Goal: Task Accomplishment & Management: Manage account settings

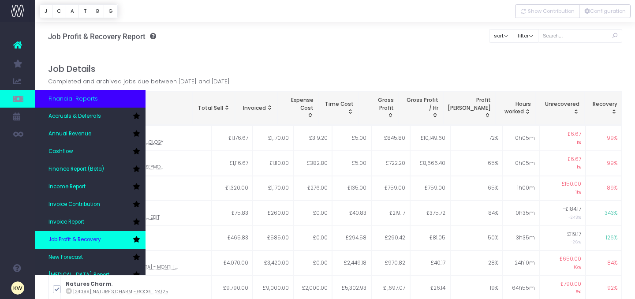
click at [98, 237] on span "Job Profit & Recovery" at bounding box center [75, 240] width 53 height 8
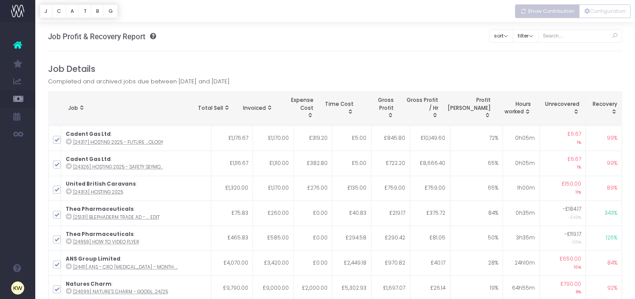
click at [564, 14] on span "Show Contribution" at bounding box center [551, 12] width 47 height 8
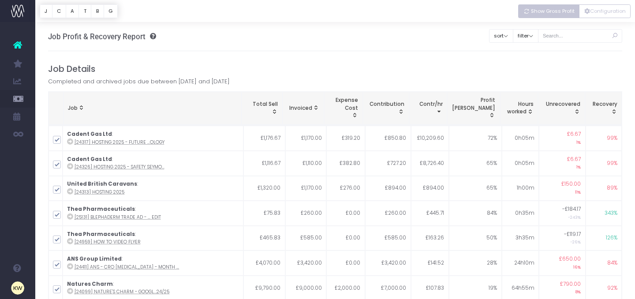
click at [564, 14] on span "Show Gross Profit" at bounding box center [553, 12] width 44 height 8
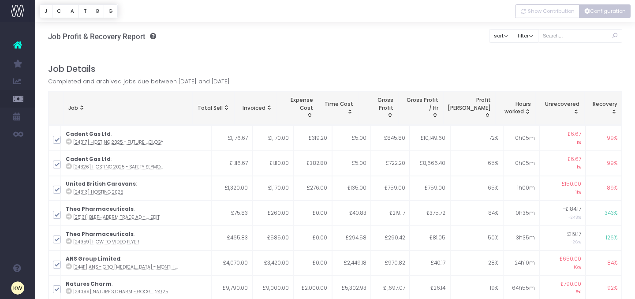
click at [593, 14] on button "Configuration" at bounding box center [605, 11] width 52 height 14
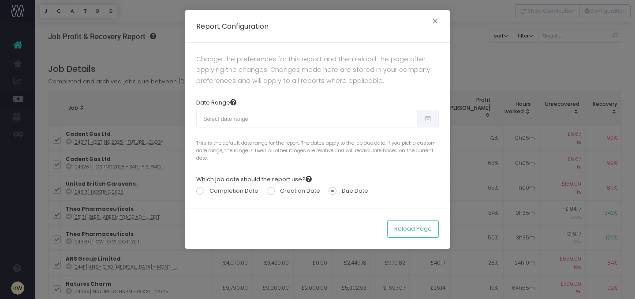
click at [425, 125] on span at bounding box center [428, 119] width 22 height 18
type input "[DATE]"
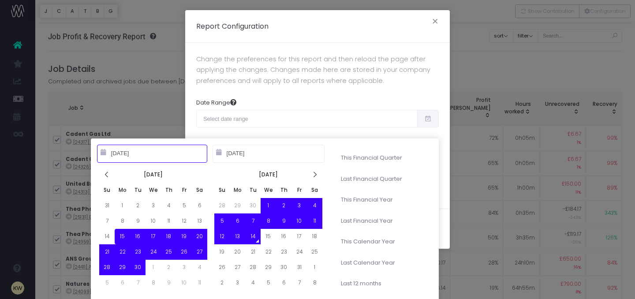
type input "[DATE]"
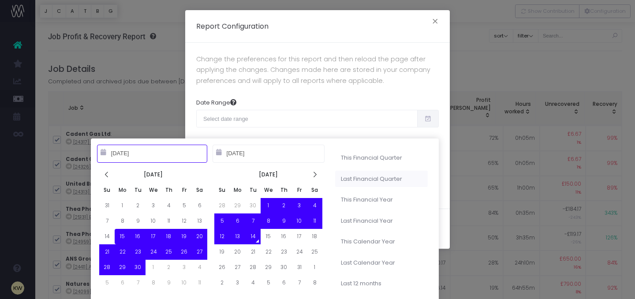
type input "[DATE]"
type input "10-01-2025"
type input "09-30-2026"
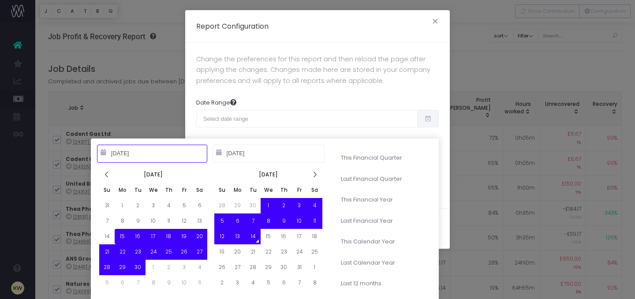
type input "09-15-2025"
type input "10-14-2025"
type input "07-01-2025"
type input "09-30-2025"
type input "09-15-2025"
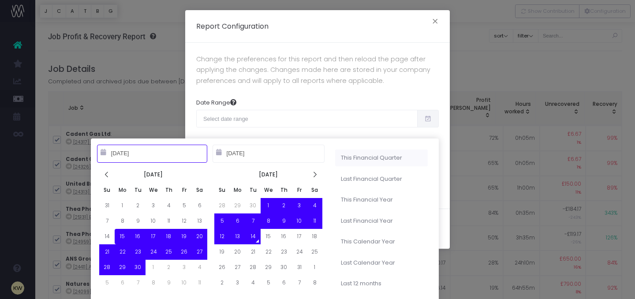
type input "10-14-2025"
type input "10-01-2025"
type input "12-31-2025"
click at [369, 157] on li "This Financial Quarter" at bounding box center [381, 158] width 93 height 17
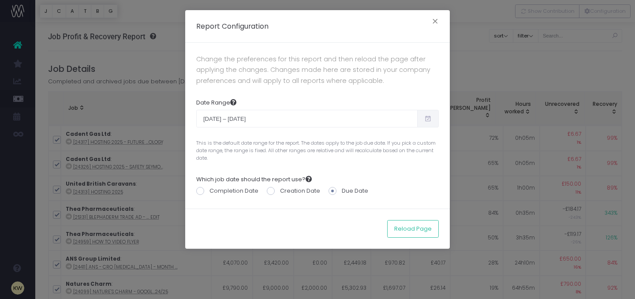
click at [425, 119] on icon at bounding box center [429, 119] width 8 height 0
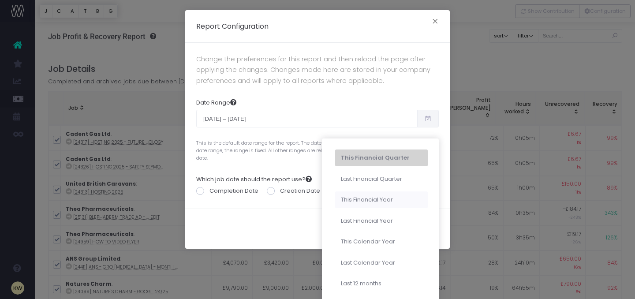
click at [395, 201] on li "This Financial Year" at bounding box center [381, 200] width 93 height 17
type input "Oct 1st 2025 – Sep 30th 2026"
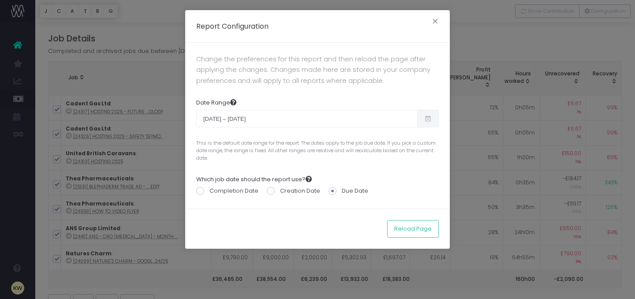
scroll to position [33, 0]
click at [402, 225] on button "Reload Page" at bounding box center [413, 229] width 52 height 18
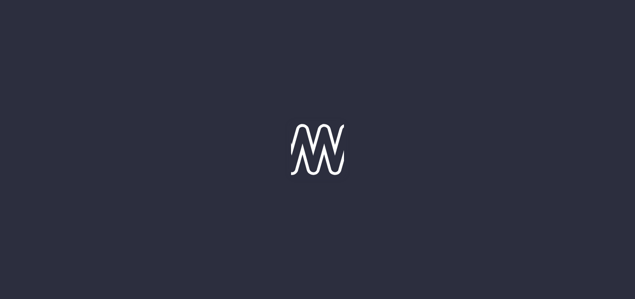
scroll to position [17, 0]
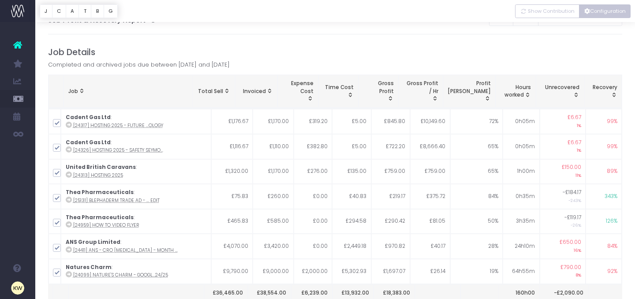
click at [605, 13] on button "Configuration" at bounding box center [605, 11] width 52 height 14
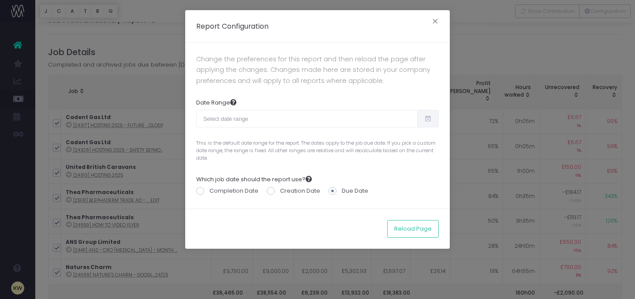
click at [424, 120] on span at bounding box center [428, 119] width 22 height 18
type input "[DATE]"
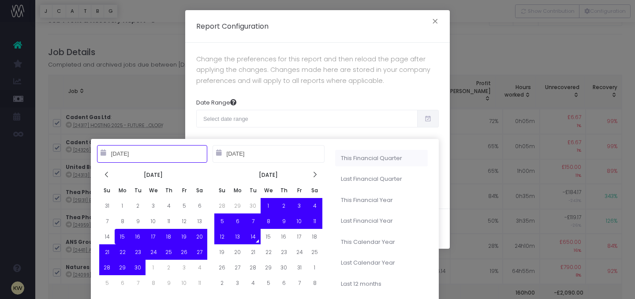
type input "[DATE]"
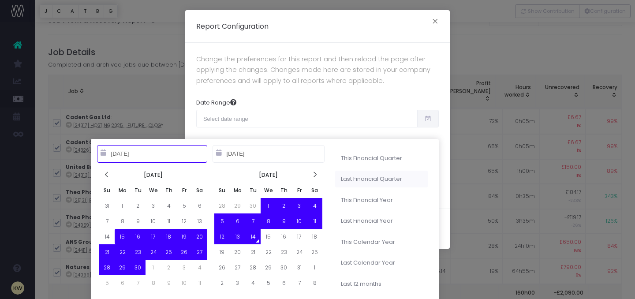
type input "[DATE]"
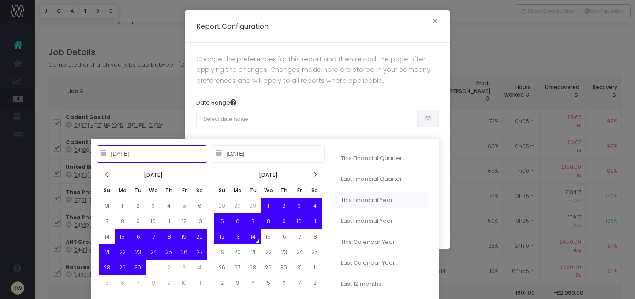
click at [389, 202] on li "This Financial Year" at bounding box center [381, 200] width 93 height 17
type input "Oct 1st 2025 – Sep 30th 2026"
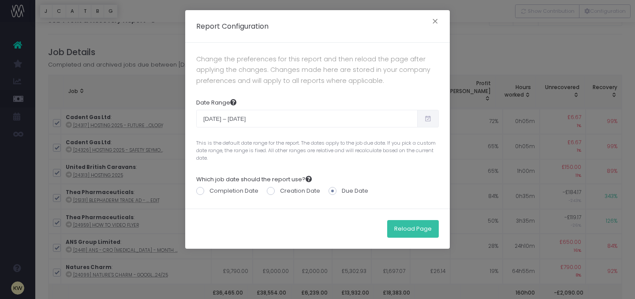
click at [417, 229] on button "Reload Page" at bounding box center [413, 229] width 52 height 18
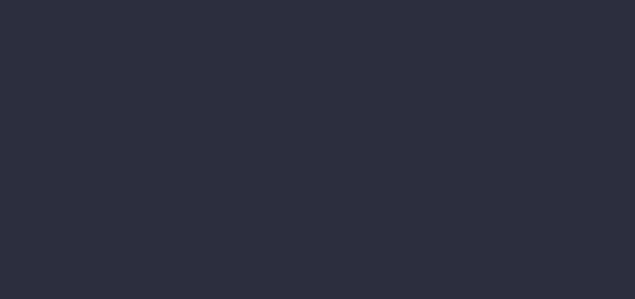
scroll to position [17, 0]
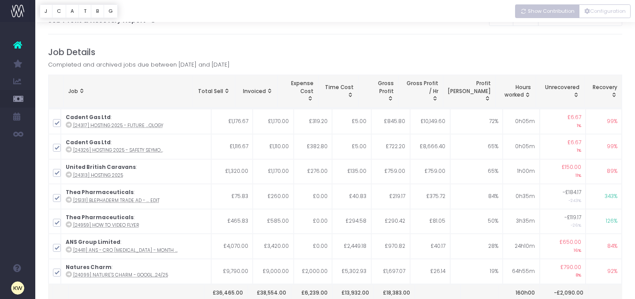
click at [533, 13] on span "Show Contribution" at bounding box center [551, 12] width 47 height 8
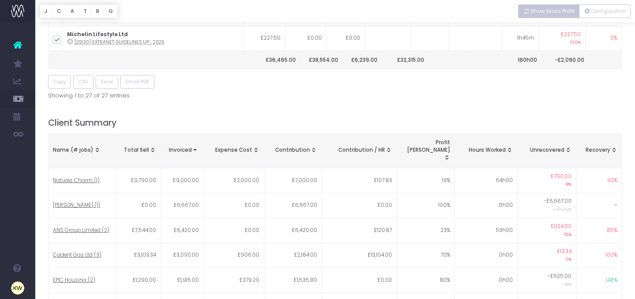
scroll to position [246, 0]
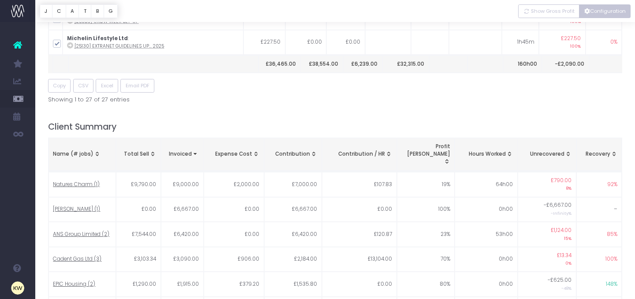
click at [600, 14] on button "Configuration" at bounding box center [605, 11] width 52 height 14
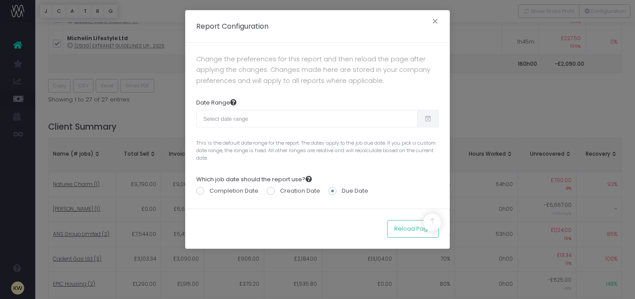
click at [425, 124] on span at bounding box center [428, 119] width 22 height 18
type input "09-15-2025"
type input "10-14-2025"
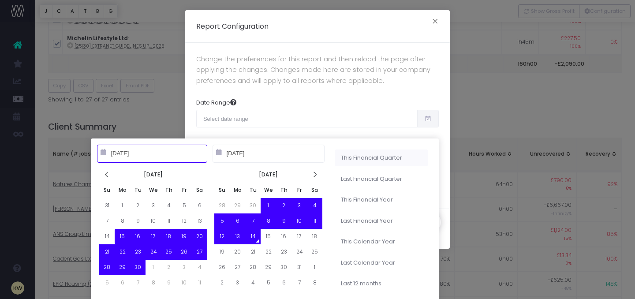
type input "10-01-2025"
type input "12-31-2025"
type input "07-01-2025"
type input "09-30-2025"
type input "10-01-2025"
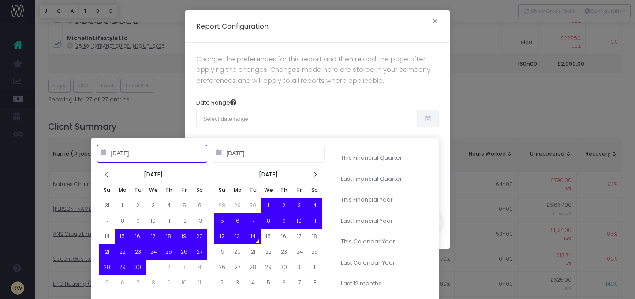
type input "09-30-2026"
type input "09-15-2025"
type input "10-14-2025"
type input "10-01-2024"
type input "09-30-2025"
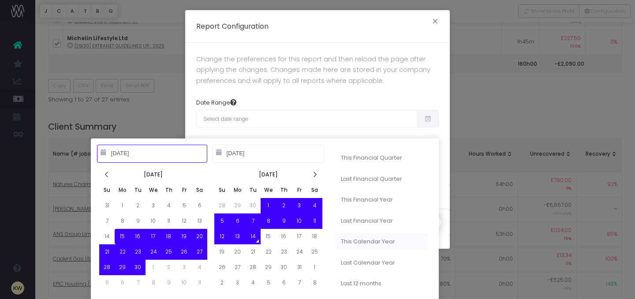
type input "09-15-2025"
type input "10-14-2025"
type input "01-01-2025"
type input "12-31-2025"
type input "09-15-2025"
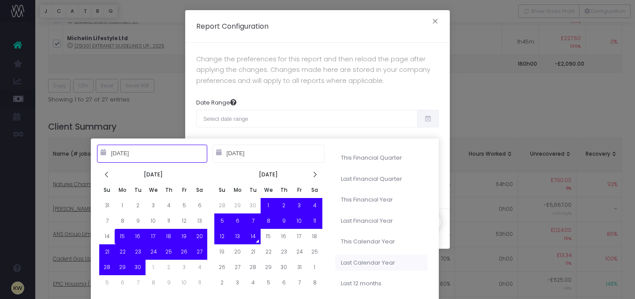
type input "10-14-2025"
type input "01-01-2024"
type input "12-31-2024"
type input "09-15-2025"
type input "10-14-2025"
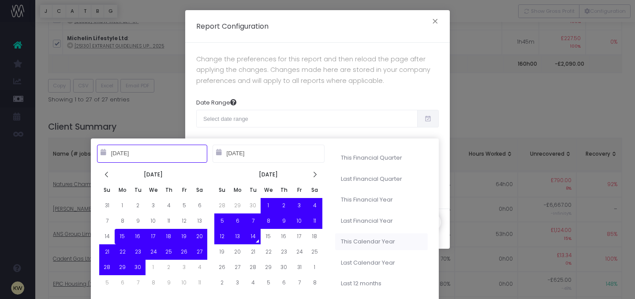
type input "01-01-2025"
type input "12-31-2025"
type input "09-15-2025"
type input "10-14-2025"
type input "10-01-2024"
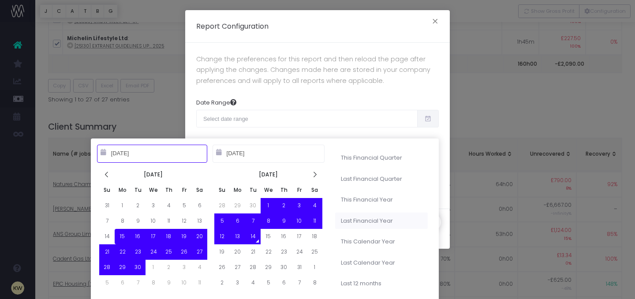
type input "09-30-2025"
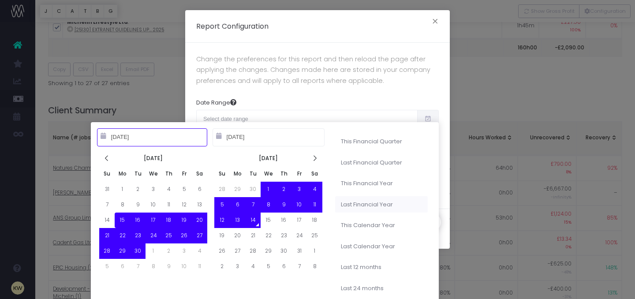
scroll to position [265, 0]
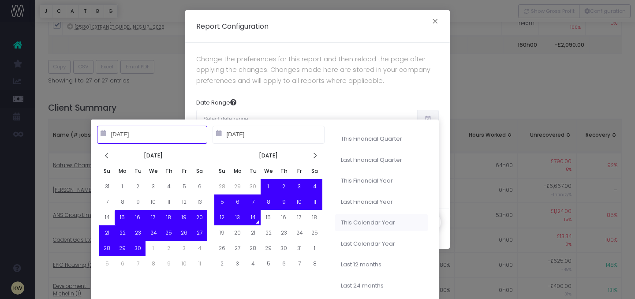
type input "01-01-2025"
type input "12-31-2025"
type input "09-15-2025"
type input "10-14-2025"
type input "01-01-2024"
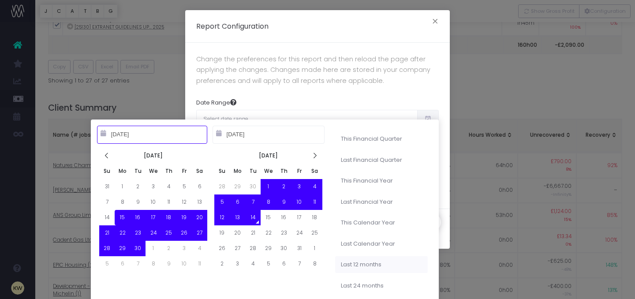
type input "12-31-2024"
type input "09-15-2025"
type input "10-14-2025"
type input "10-14-2024"
type input "10-13-2025"
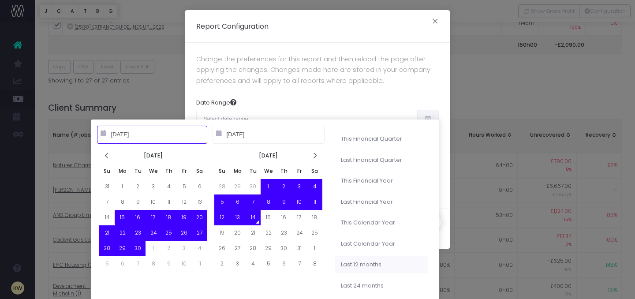
click at [383, 263] on li "Last 12 months" at bounding box center [381, 264] width 93 height 17
type input "Oct 14th 2024 – Oct 13th 2025"
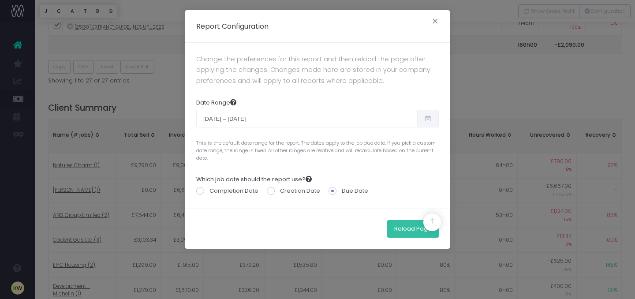
click at [399, 234] on button "Reload Page" at bounding box center [413, 229] width 52 height 18
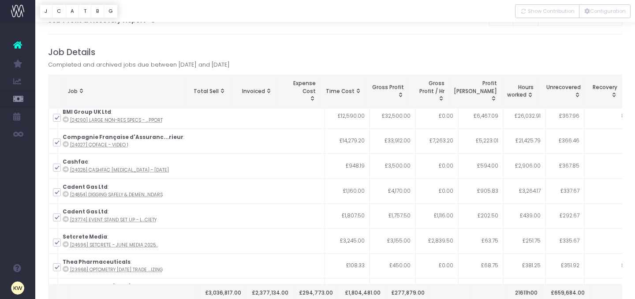
scroll to position [1555, 0]
click at [543, 8] on span "Show Contribution" at bounding box center [551, 12] width 47 height 8
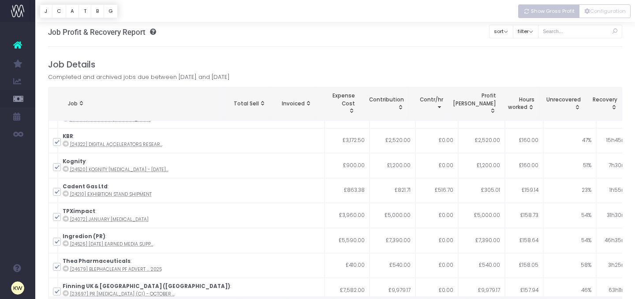
scroll to position [0, 0]
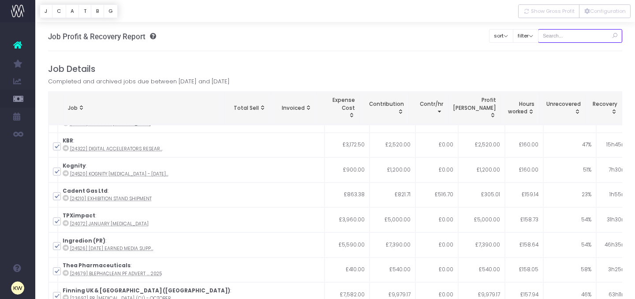
click at [583, 38] on input "text" at bounding box center [580, 36] width 85 height 14
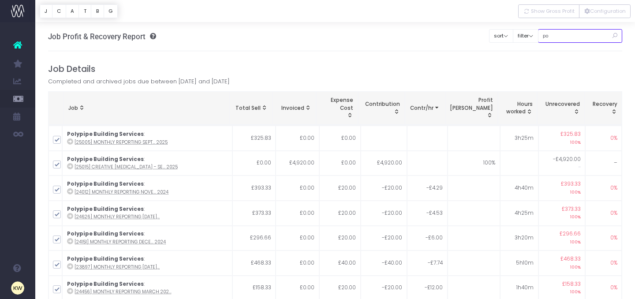
scroll to position [4039, 0]
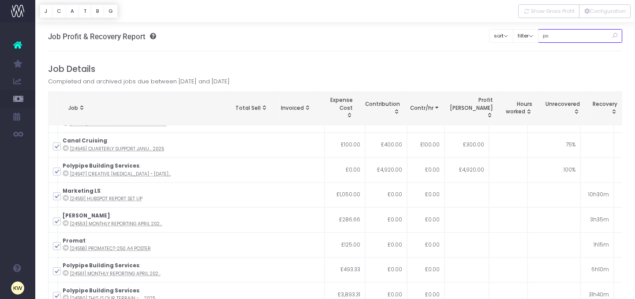
type input "p"
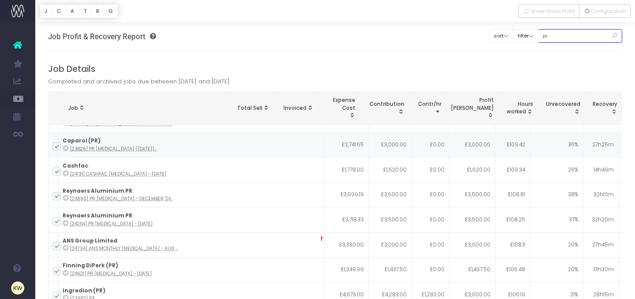
type input "p"
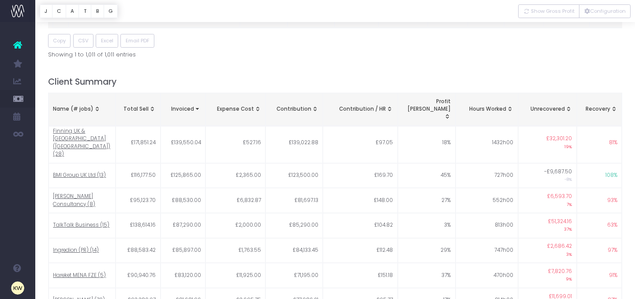
scroll to position [0, 0]
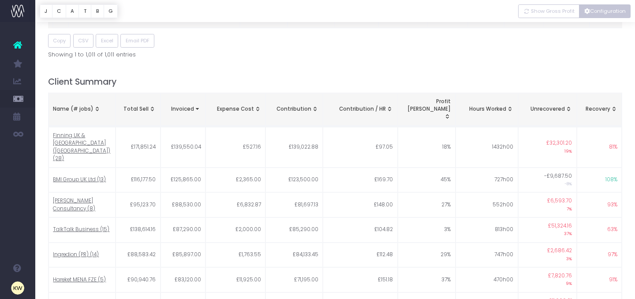
click at [590, 16] on button "Configuration" at bounding box center [605, 11] width 52 height 14
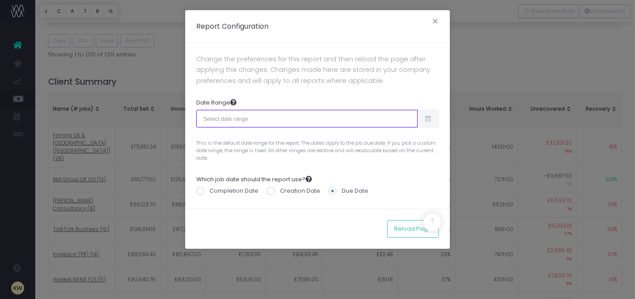
click at [409, 121] on input "text" at bounding box center [307, 119] width 222 height 18
type input "09-15-2025"
type input "10-14-2025"
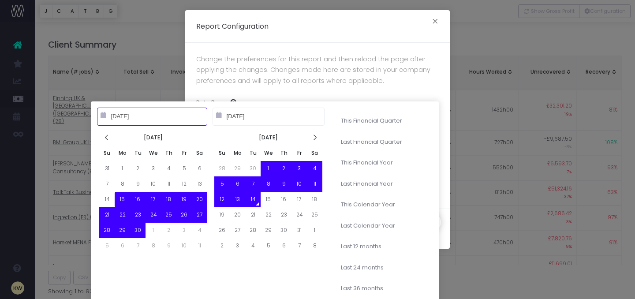
scroll to position [330, 0]
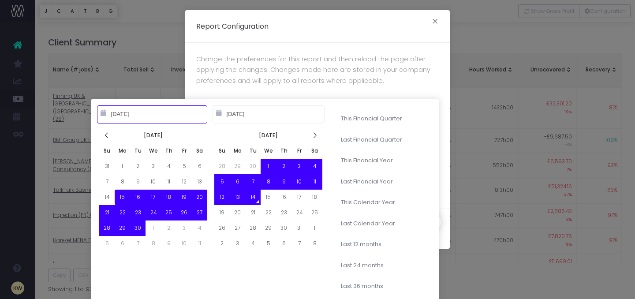
type input "10-01-2025"
type input "12-31-2025"
type input "09-15-2025"
type input "10-14-2025"
type input "07-01-2025"
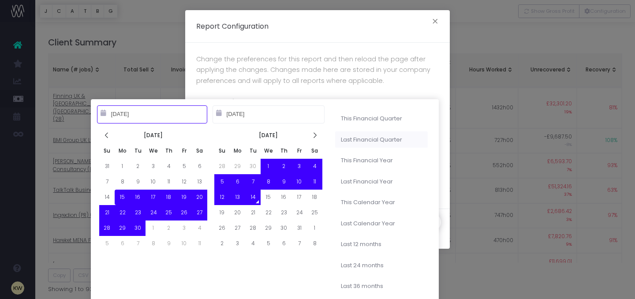
type input "09-30-2025"
type input "09-15-2025"
type input "10-14-2025"
type input "10-01-2025"
type input "09-30-2026"
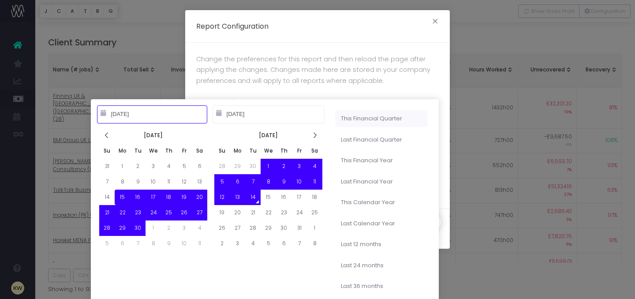
type input "07-01-2025"
type input "09-30-2025"
type input "09-15-2025"
type input "10-14-2025"
type input "10-01-2025"
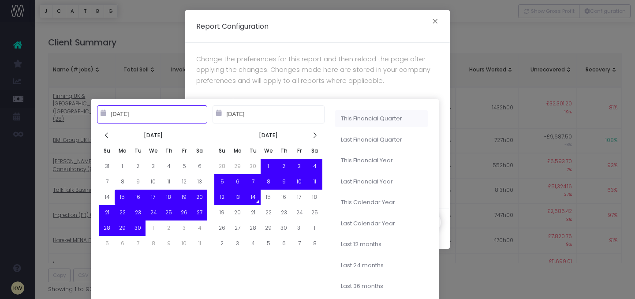
type input "12-31-2025"
type input "09-15-2025"
type input "10-14-2025"
click at [436, 25] on button "×" at bounding box center [435, 22] width 19 height 14
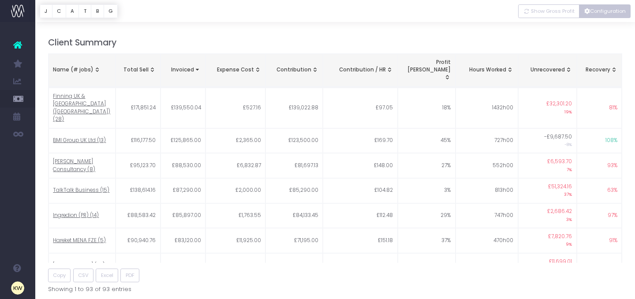
click at [594, 15] on button "Configuration" at bounding box center [605, 11] width 52 height 14
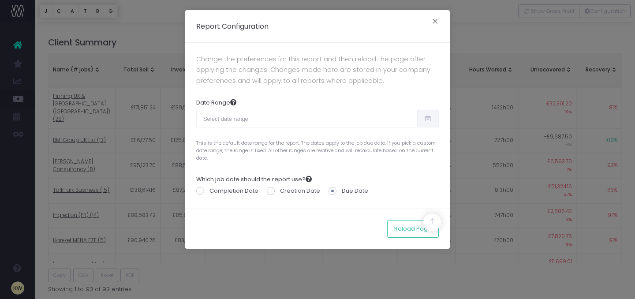
click at [584, 23] on div "Report Configuration × Change the preferences for this report and then reload t…" at bounding box center [317, 149] width 635 height 299
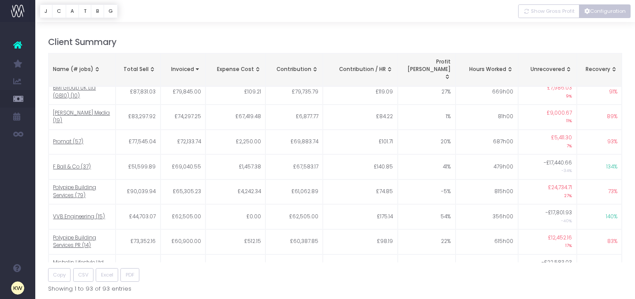
scroll to position [205, 0]
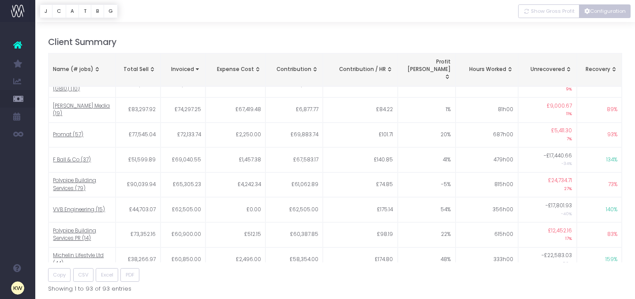
click at [591, 15] on button "Configuration" at bounding box center [605, 11] width 52 height 14
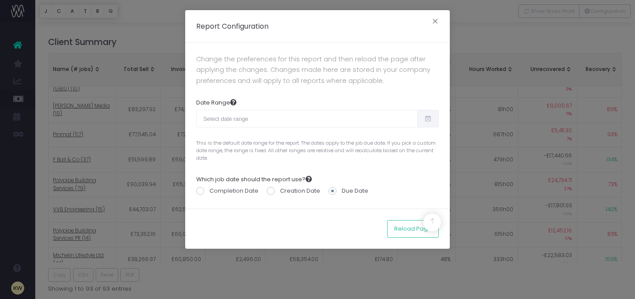
click at [436, 125] on span at bounding box center [428, 119] width 22 height 18
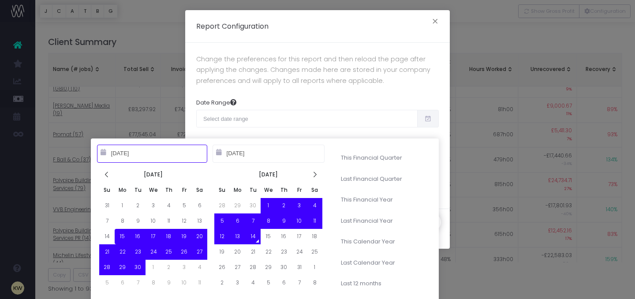
click at [188, 158] on input "09-15-2025" at bounding box center [152, 154] width 110 height 18
drag, startPoint x: 134, startPoint y: 155, endPoint x: 113, endPoint y: 153, distance: 21.8
click at [134, 155] on input "09-15-2025" at bounding box center [152, 154] width 110 height 18
click at [104, 154] on icon at bounding box center [104, 152] width 6 height 6
click at [125, 154] on input "09-15-2025" at bounding box center [152, 154] width 110 height 18
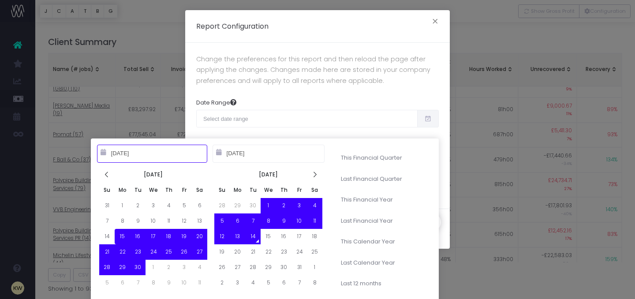
click at [145, 154] on input "09-15-2025" at bounding box center [152, 154] width 110 height 18
click at [107, 177] on icon at bounding box center [107, 175] width 8 height 8
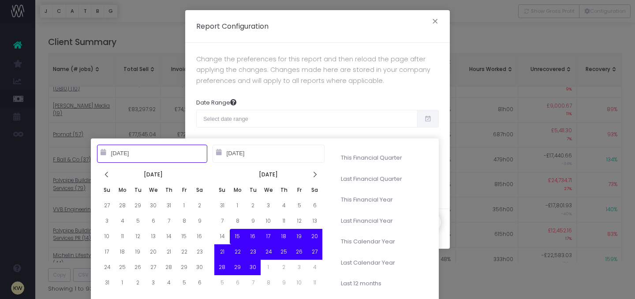
click at [107, 177] on icon at bounding box center [107, 175] width 8 height 8
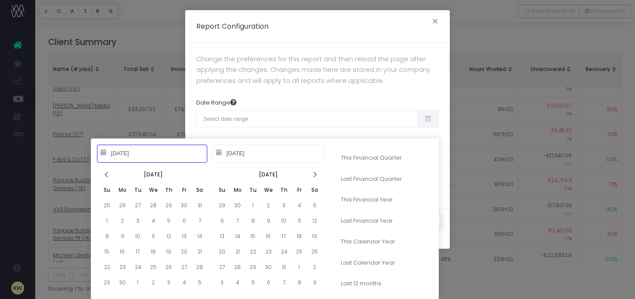
click at [107, 177] on icon at bounding box center [107, 175] width 8 height 8
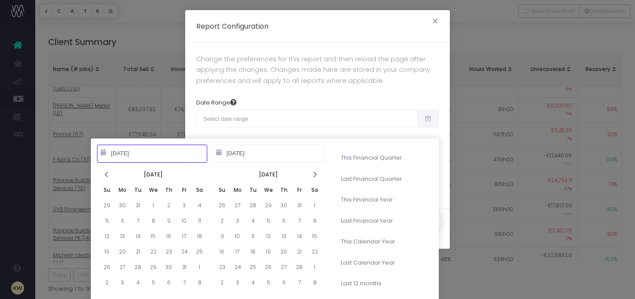
click at [107, 177] on icon at bounding box center [107, 175] width 8 height 8
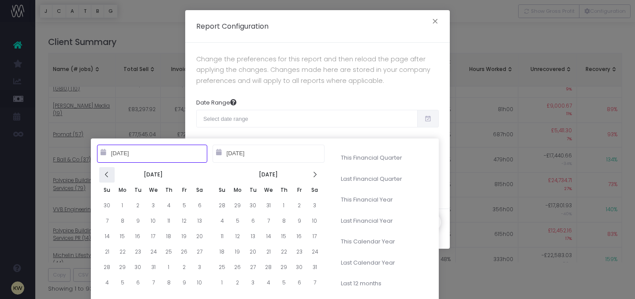
click at [109, 177] on icon at bounding box center [107, 175] width 8 height 8
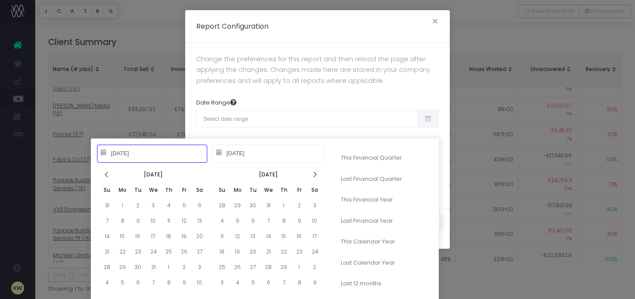
click at [109, 177] on icon at bounding box center [107, 175] width 8 height 8
type input "09-01-2023"
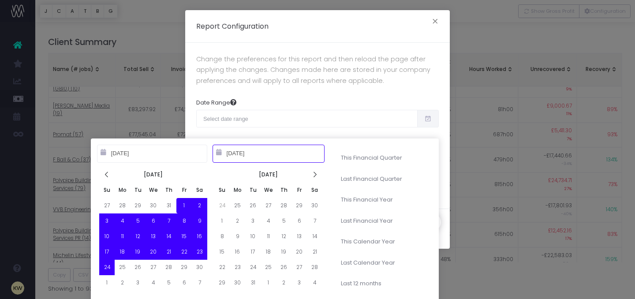
type input "09-27-2023"
click at [283, 158] on input "09-27-2023" at bounding box center [269, 154] width 112 height 18
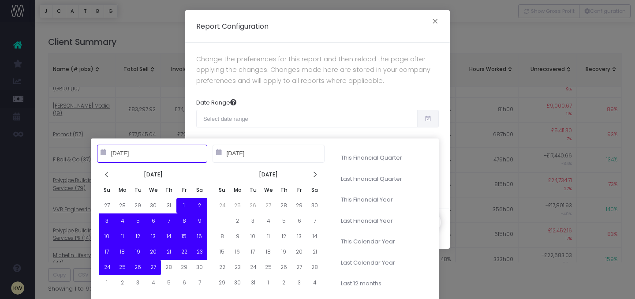
click at [279, 153] on input "09-27-2023" at bounding box center [269, 154] width 112 height 18
click at [317, 177] on icon at bounding box center [315, 175] width 8 height 8
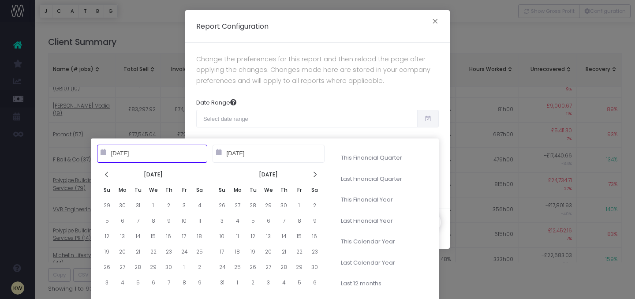
click at [317, 177] on icon at bounding box center [315, 175] width 8 height 8
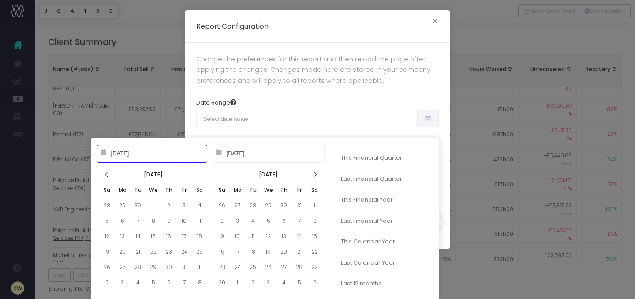
click at [317, 177] on icon at bounding box center [315, 175] width 8 height 8
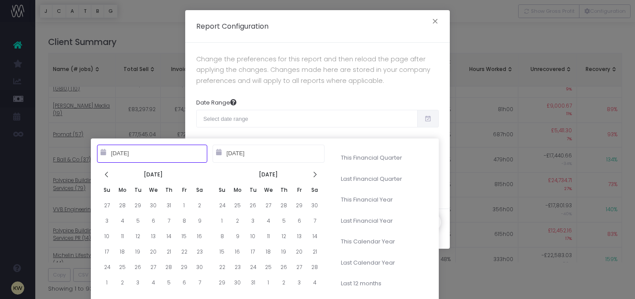
click at [317, 177] on icon at bounding box center [315, 175] width 8 height 8
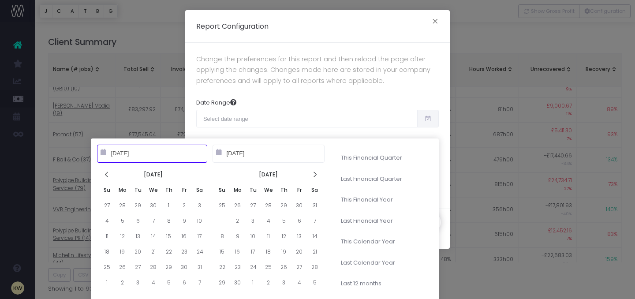
click at [317, 177] on icon at bounding box center [315, 175] width 8 height 8
type input "10-14-2025"
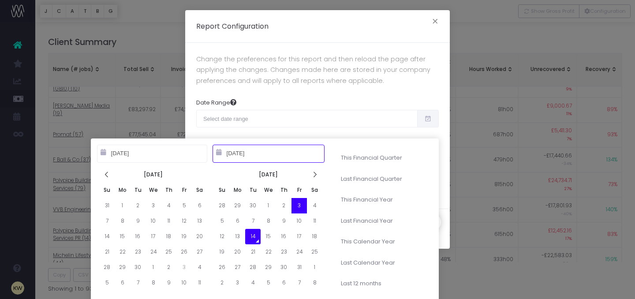
type input "10-04-2025"
type input "10-01-2025"
type input "09-30-2026"
type input "10-01-2024"
type input "09-30-2025"
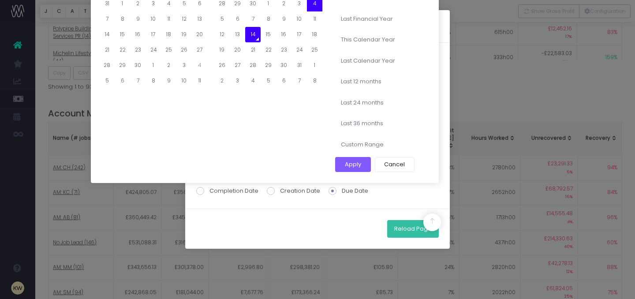
type input "10-14-2025"
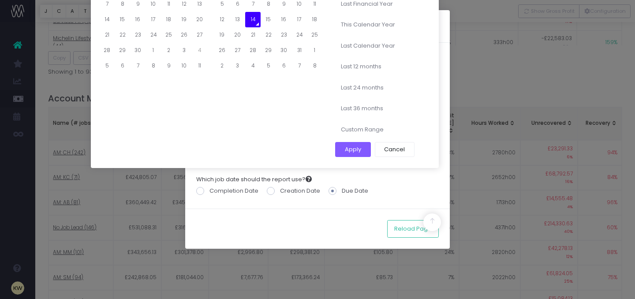
scroll to position [553, 0]
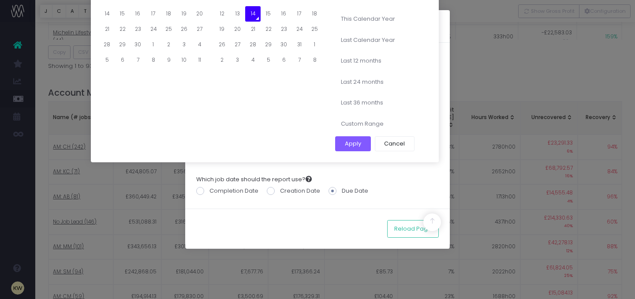
click at [362, 120] on li "Custom Range" at bounding box center [381, 124] width 93 height 17
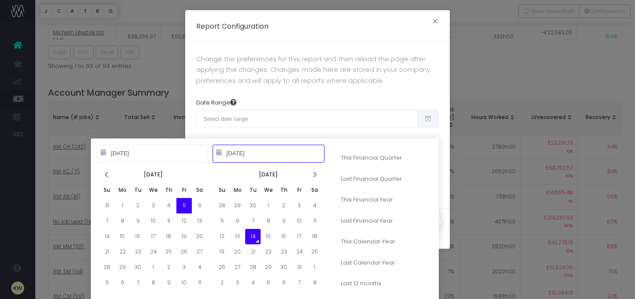
type input "10-14-2025"
click at [139, 152] on input "10-14-2025" at bounding box center [152, 154] width 110 height 18
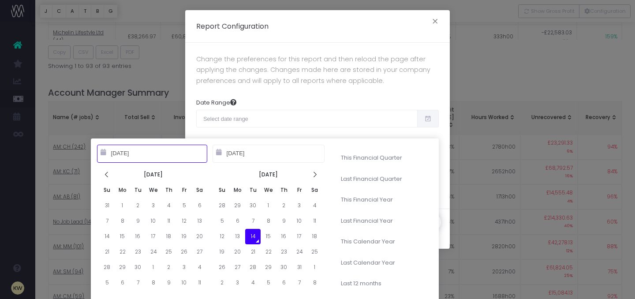
click at [110, 154] on input "10-14-2025" at bounding box center [152, 154] width 110 height 18
click at [140, 155] on input "10-14-2025" at bounding box center [152, 154] width 110 height 18
click at [119, 154] on input "10-14-2025" at bounding box center [152, 154] width 110 height 18
click at [101, 153] on icon at bounding box center [104, 152] width 6 height 6
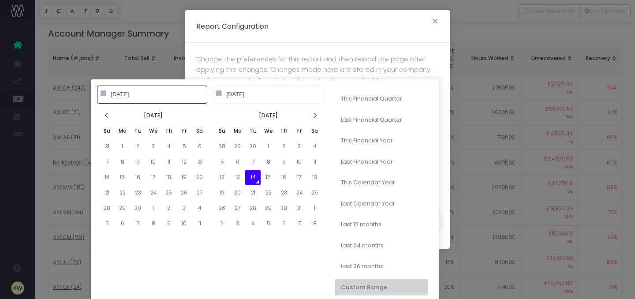
scroll to position [641, 0]
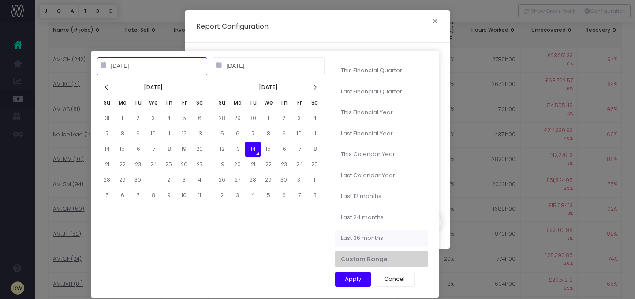
type input "10-14-2022"
type input "10-13-2025"
type input "10-14-2025"
type input "01-01-2024"
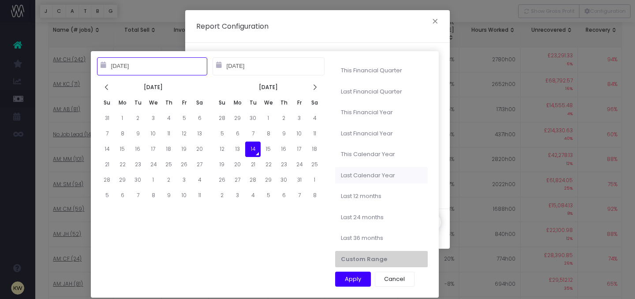
type input "12-31-2024"
type input "10-14-2025"
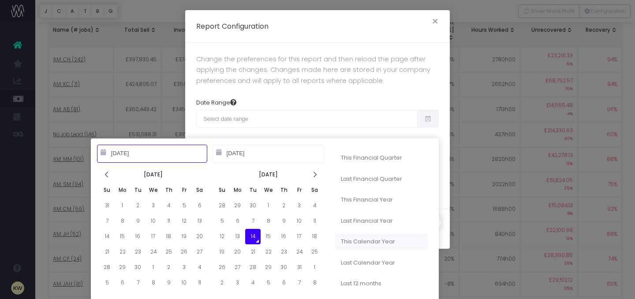
type input "01-01-2025"
type input "12-31-2025"
type input "10-14-2025"
click at [110, 174] on icon at bounding box center [107, 175] width 8 height 8
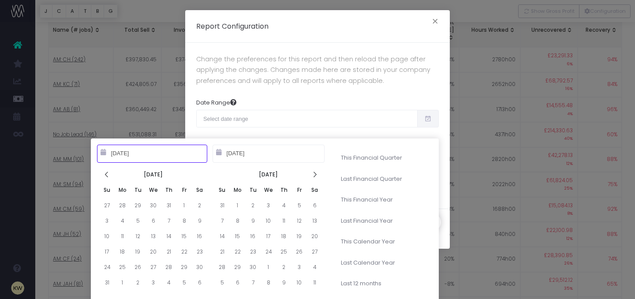
click at [110, 174] on icon at bounding box center [107, 175] width 8 height 8
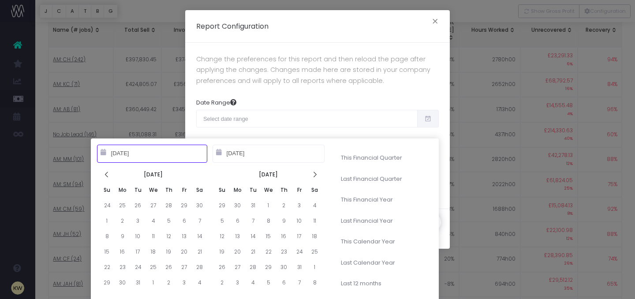
click at [110, 174] on icon at bounding box center [107, 175] width 8 height 8
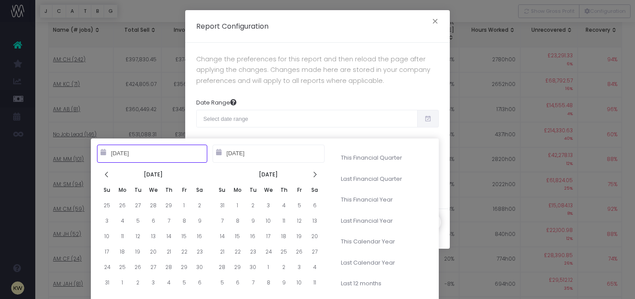
click at [110, 174] on icon at bounding box center [107, 175] width 8 height 8
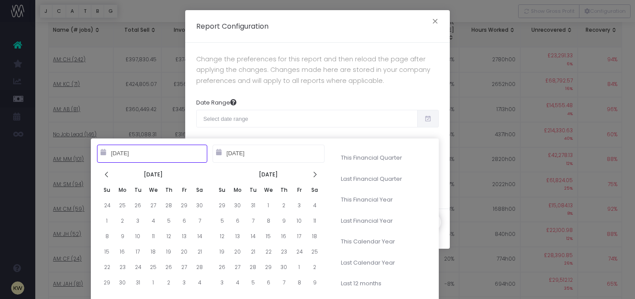
click at [110, 174] on icon at bounding box center [107, 175] width 8 height 8
type input "09-01-2023"
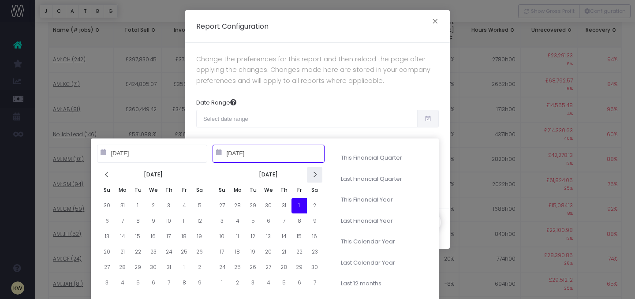
click at [317, 177] on icon at bounding box center [315, 175] width 8 height 8
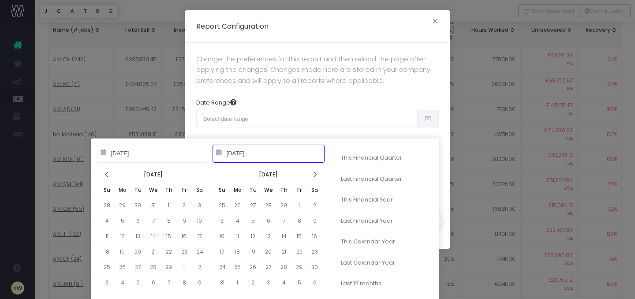
click at [317, 177] on icon at bounding box center [315, 175] width 8 height 8
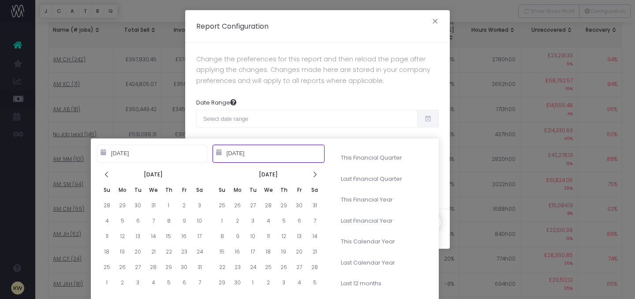
click at [317, 177] on icon at bounding box center [315, 175] width 8 height 8
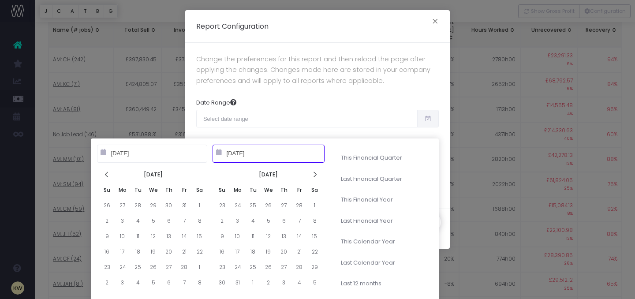
click at [317, 177] on icon at bounding box center [315, 175] width 8 height 8
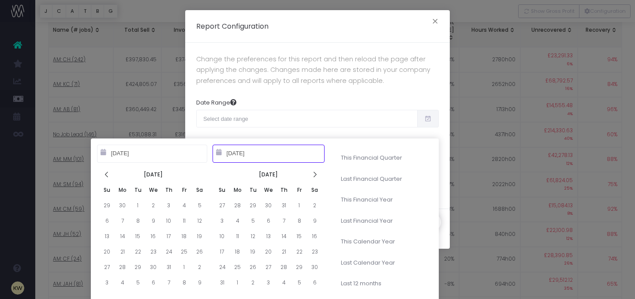
click at [317, 177] on icon at bounding box center [315, 175] width 8 height 8
click at [108, 173] on icon at bounding box center [107, 175] width 8 height 8
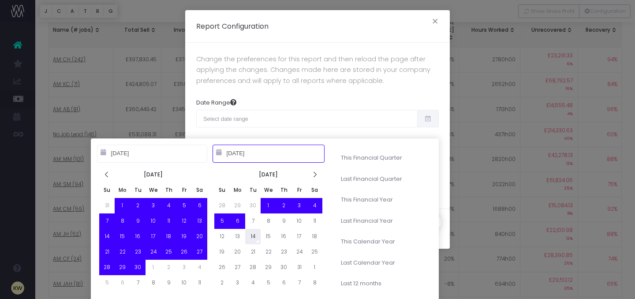
type input "10-14-2025"
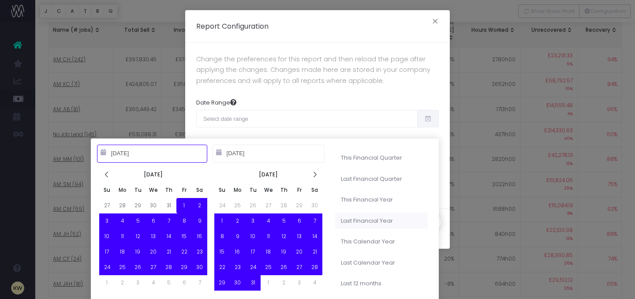
type input "10-01-2024"
type input "09-30-2025"
type input "01-01-2024"
type input "12-31-2024"
type input "09-01-2023"
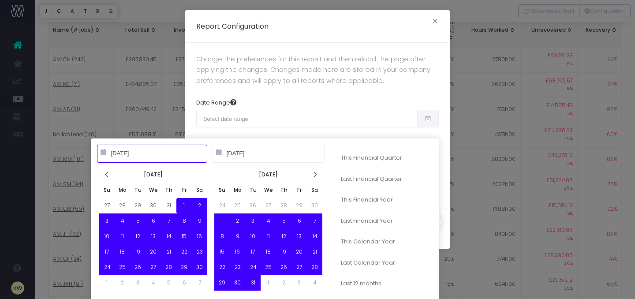
type input "10-14-2025"
type input "10-14-2024"
type input "10-13-2025"
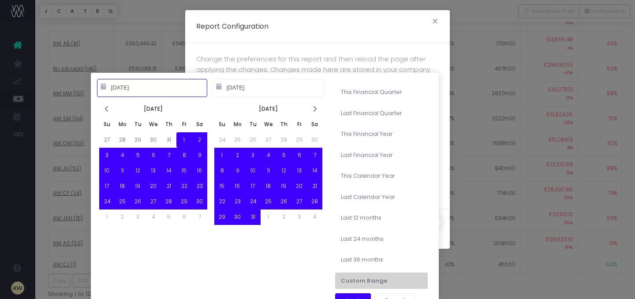
type input "09-01-2023"
type input "10-14-2025"
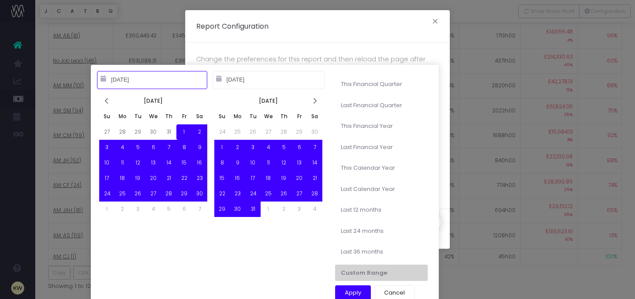
type input "10-14-2023"
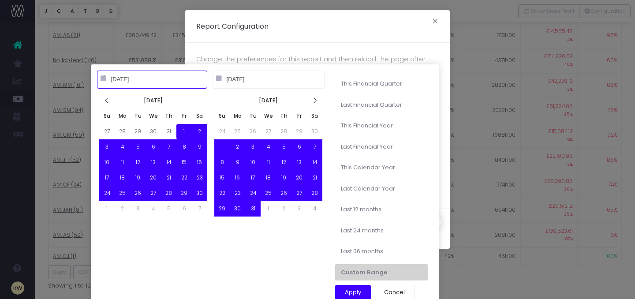
type input "10-13-2025"
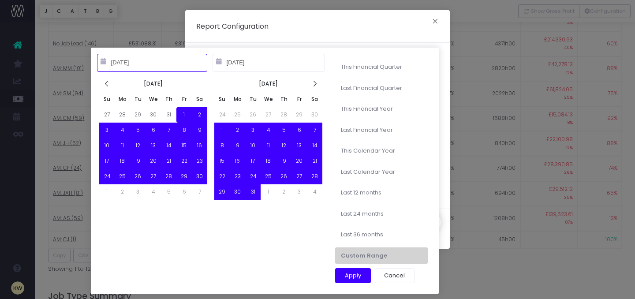
type input "10-14-2022"
type input "10-13-2025"
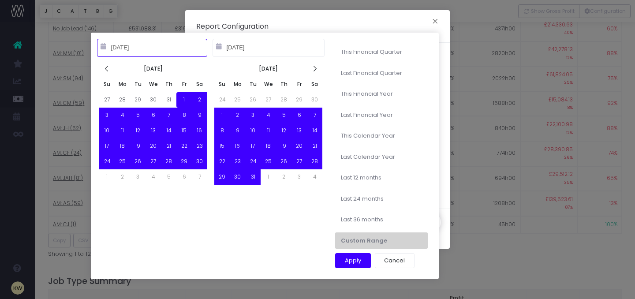
type input "09-01-2023"
type input "10-14-2025"
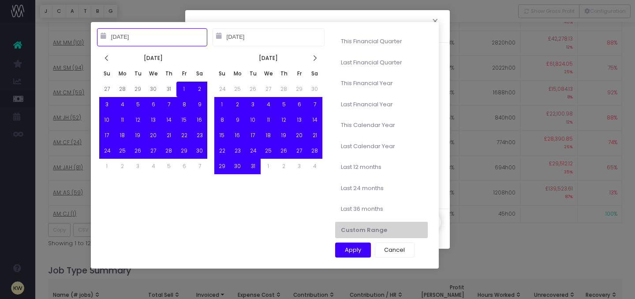
type input "10-01-2024"
type input "09-30-2025"
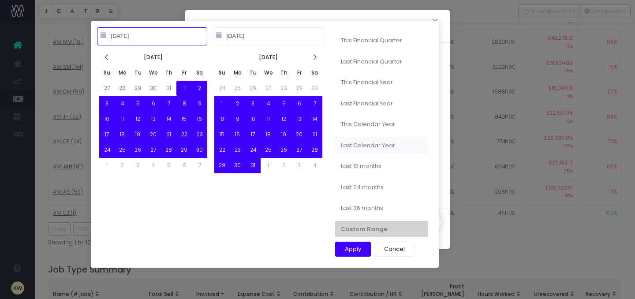
type input "01-01-2025"
type input "12-31-2025"
type input "01-01-2024"
type input "12-31-2024"
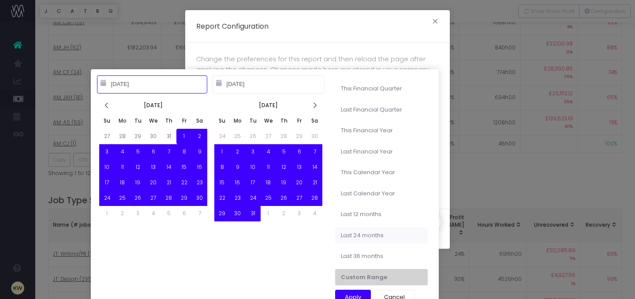
type input "10-14-2023"
type input "10-13-2025"
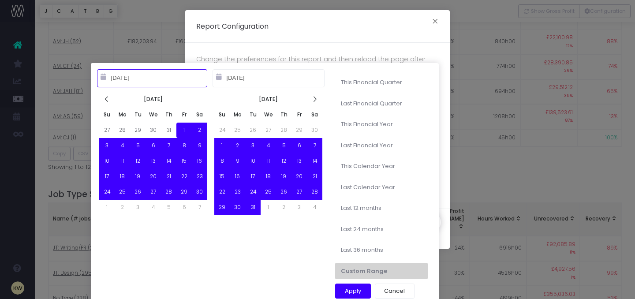
type input "09-01-2023"
type input "10-14-2025"
type input "10-14-2022"
type input "10-13-2025"
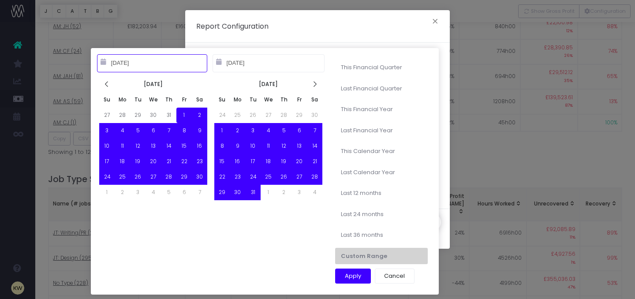
type input "09-01-2023"
type input "10-14-2025"
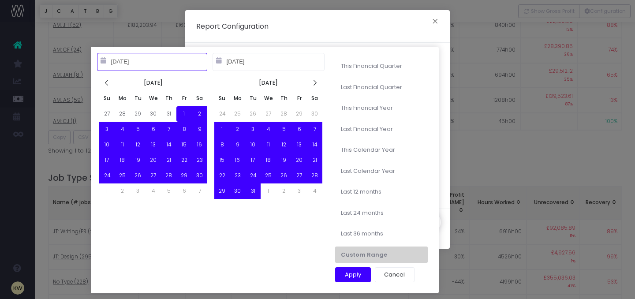
type input "01-01-2025"
type input "12-31-2025"
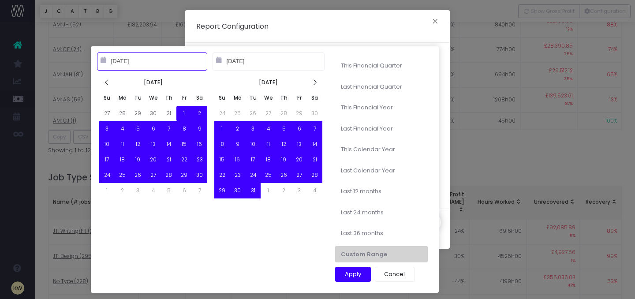
type input "09-01-2023"
type input "10-14-2025"
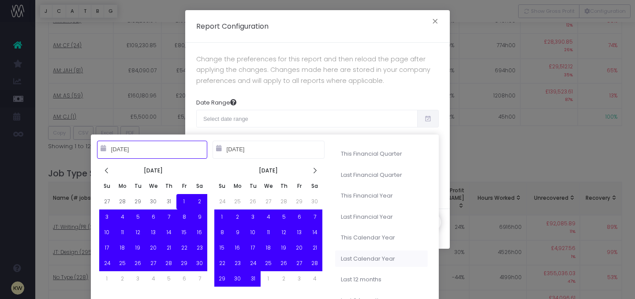
type input "01-01-2024"
type input "12-31-2024"
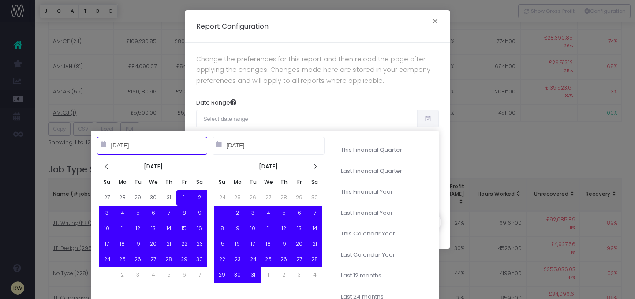
type input "09-01-2023"
type input "10-14-2025"
type input "10-14-2024"
type input "10-13-2025"
type input "09-01-2023"
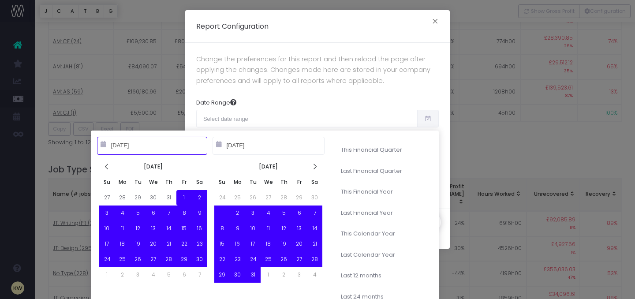
type input "10-14-2025"
type input "01-01-2024"
type input "12-31-2024"
type input "09-01-2023"
type input "10-14-2025"
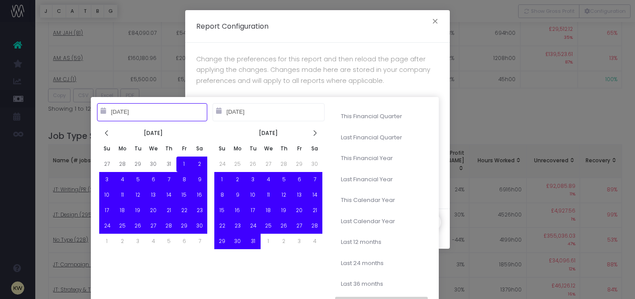
type input "10-14-2023"
type input "10-13-2025"
type input "09-01-2023"
type input "10-14-2025"
type input "10-14-2022"
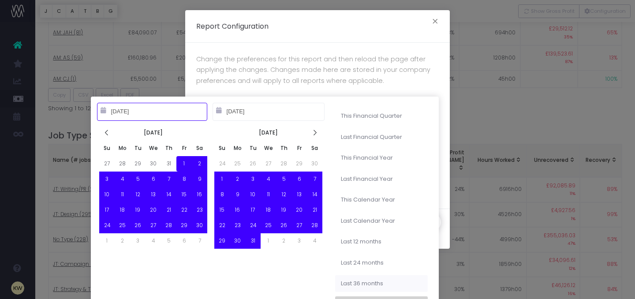
type input "10-13-2025"
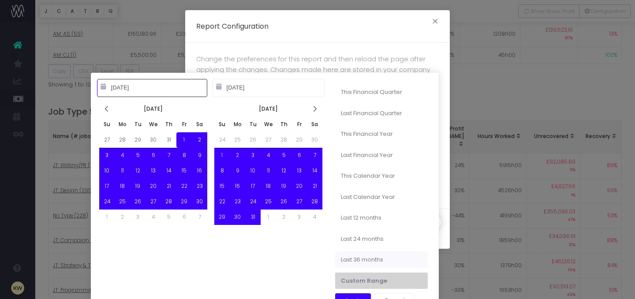
type input "09-01-2023"
type input "10-14-2025"
type input "10-14-2024"
type input "10-13-2025"
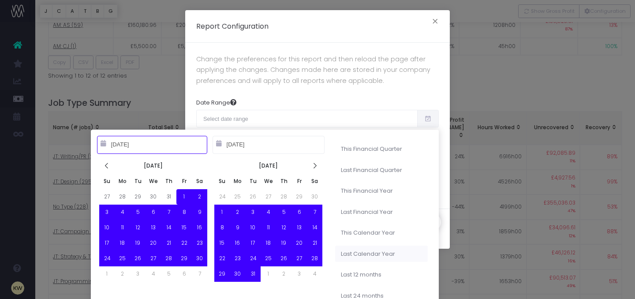
type input "09-01-2023"
type input "10-14-2025"
type input "01-01-2024"
type input "12-31-2024"
type input "09-01-2023"
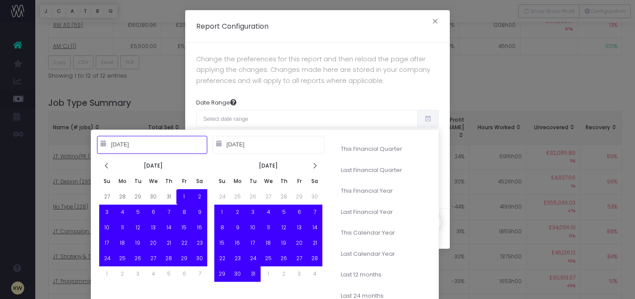
type input "10-14-2025"
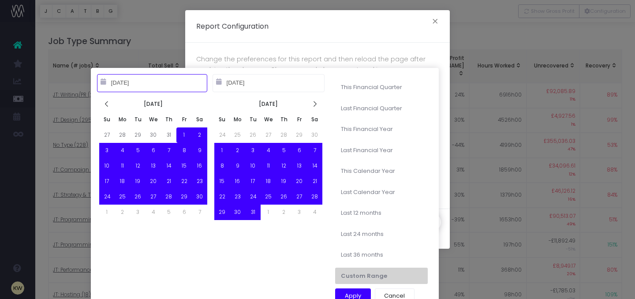
scroll to position [990, 0]
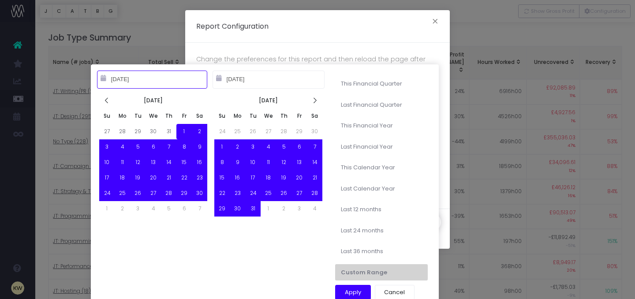
type input "10-14-2022"
type input "10-13-2025"
type input "09-01-2023"
type input "10-14-2025"
type input "01-01-2024"
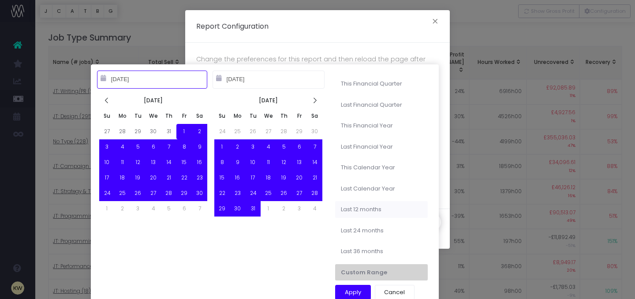
type input "12-31-2024"
type input "09-01-2023"
type input "10-14-2025"
type input "10-14-2024"
type input "10-13-2025"
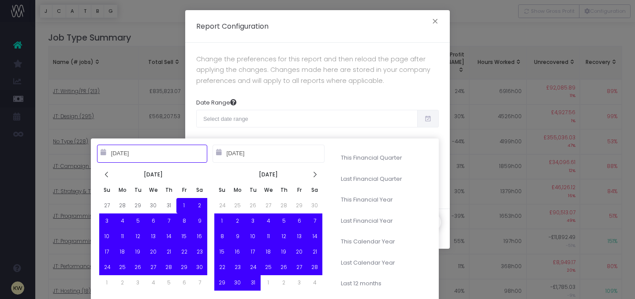
type input "09-01-2023"
type input "10-14-2025"
type input "10-14-2024"
type input "10-13-2025"
type input "09-01-2023"
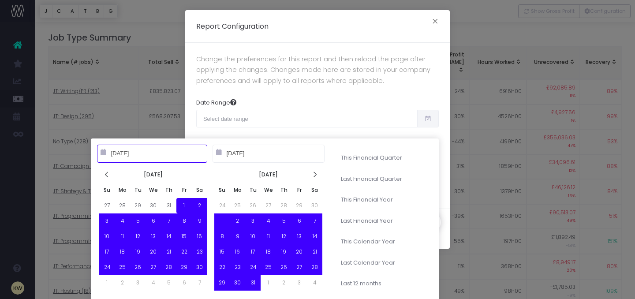
type input "10-14-2025"
click at [429, 214] on div "This Financial Quarter Last Financial Quarter This Financial Year Last Financia…" at bounding box center [381, 261] width 101 height 233
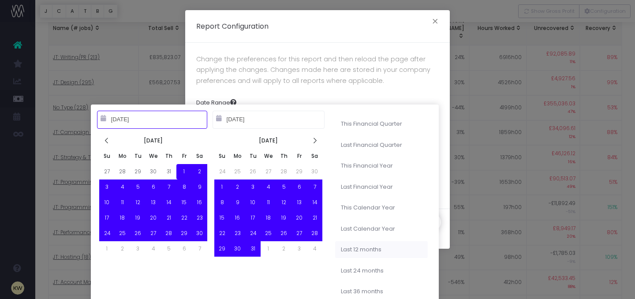
type input "01-01-2024"
type input "12-31-2024"
type input "09-01-2023"
type input "10-14-2025"
type input "10-14-2024"
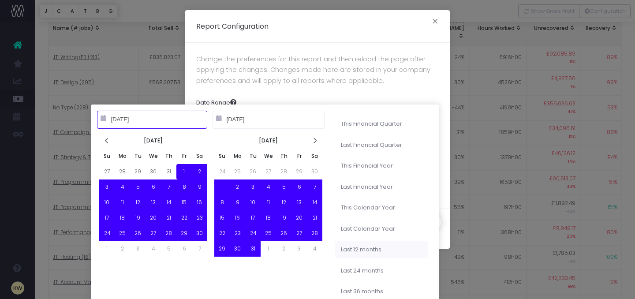
type input "10-13-2025"
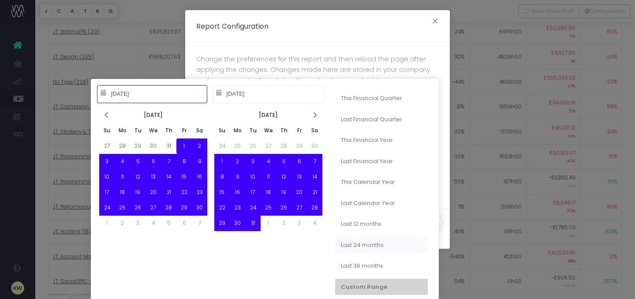
type input "09-01-2023"
type input "10-14-2025"
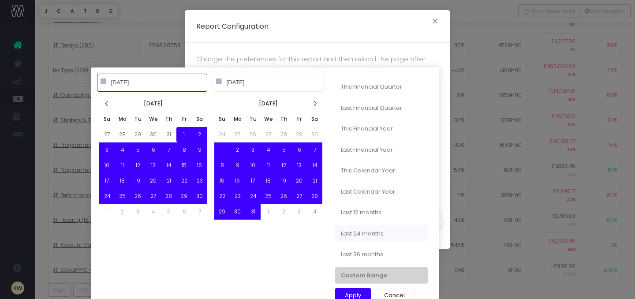
type input "10-14-2023"
type input "10-13-2025"
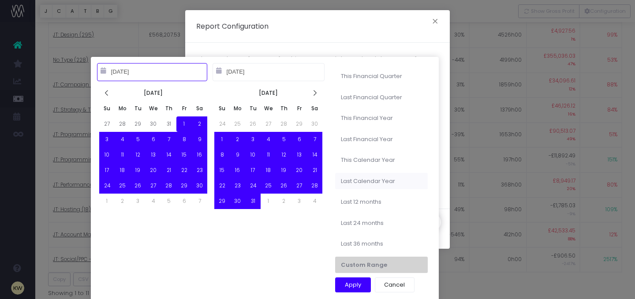
type input "10-14-2022"
type input "10-13-2025"
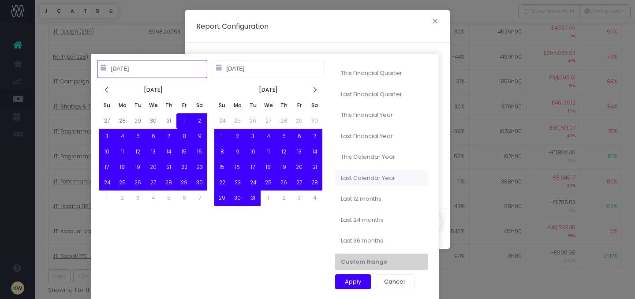
type input "09-01-2023"
type input "10-14-2025"
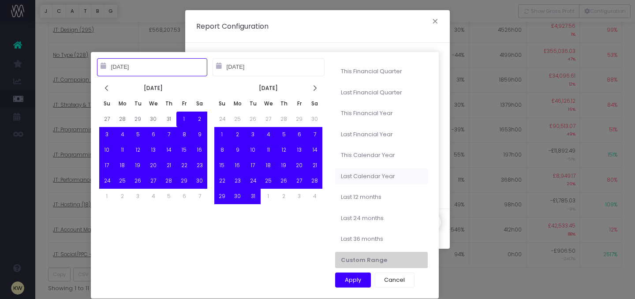
type input "01-01-2024"
type input "12-31-2024"
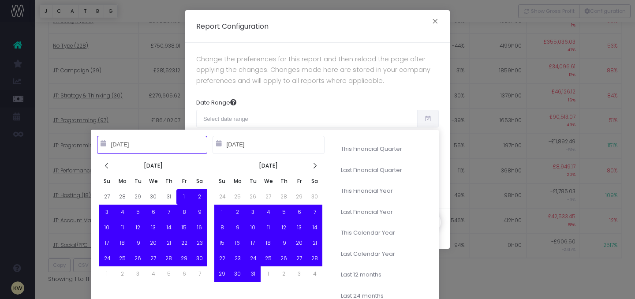
type input "09-01-2023"
type input "10-14-2025"
type input "10-14-2024"
type input "10-13-2025"
type input "09-01-2023"
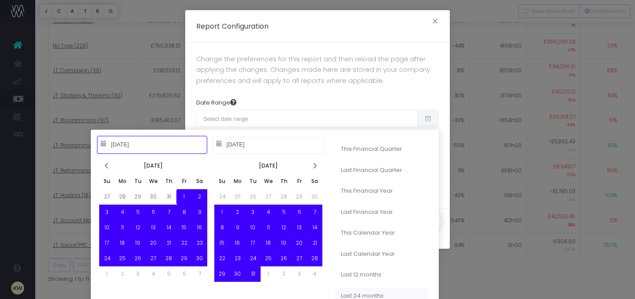
type input "10-14-2025"
type input "10-14-2023"
type input "10-13-2025"
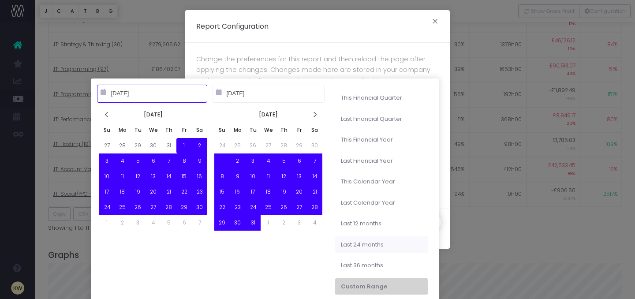
scroll to position [1140, 0]
type input "10-14-2022"
type input "10-13-2025"
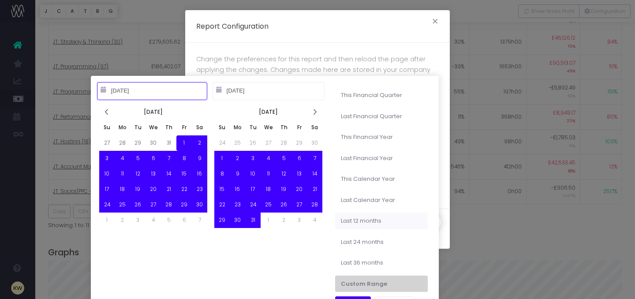
type input "09-01-2023"
type input "10-14-2025"
type input "10-14-2024"
type input "10-13-2025"
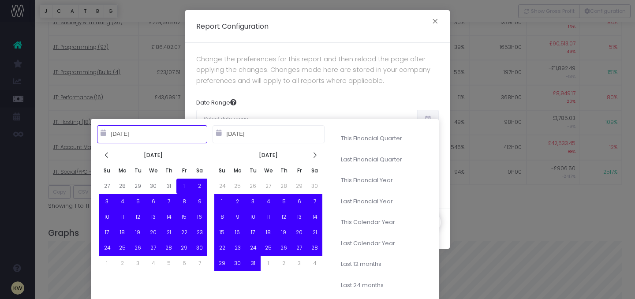
type input "09-01-2023"
type input "10-14-2025"
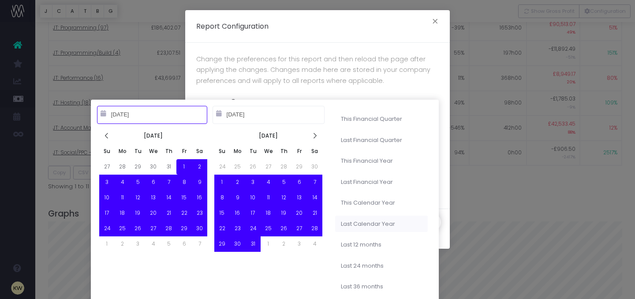
type input "10-14-2024"
type input "10-13-2025"
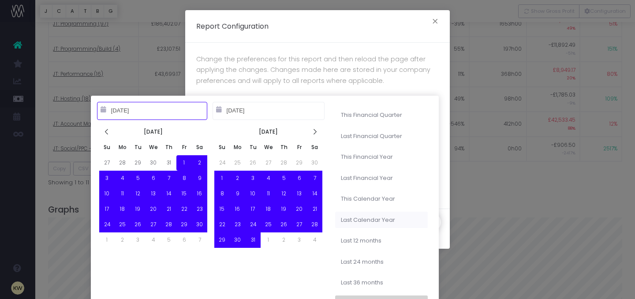
type input "09-01-2023"
type input "10-14-2025"
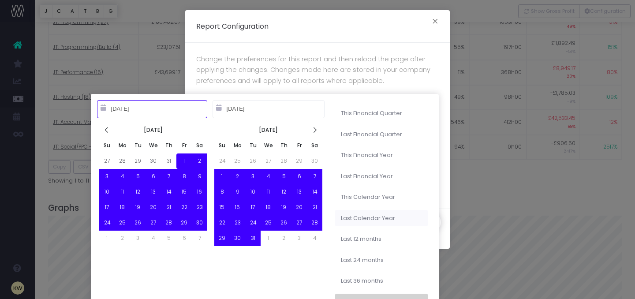
type input "01-01-2024"
type input "12-31-2024"
type input "01-01-2025"
type input "12-31-2025"
type input "09-01-2023"
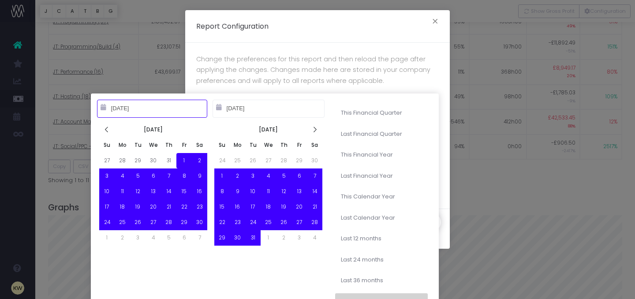
type input "10-14-2025"
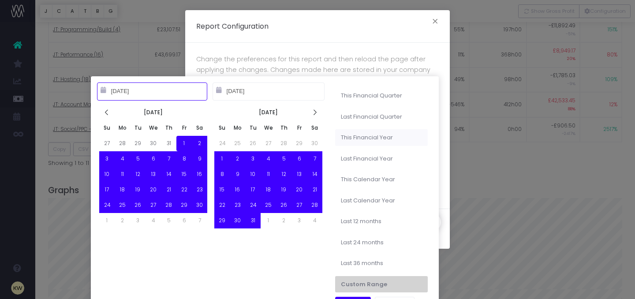
type input "10-01-2025"
type input "09-30-2026"
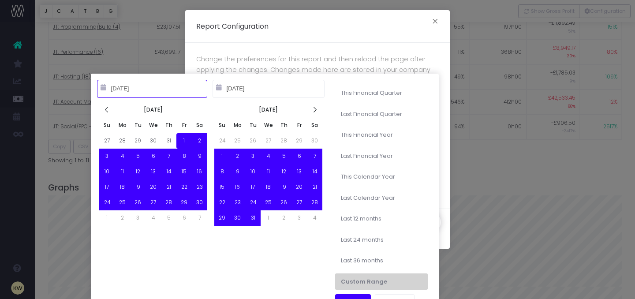
type input "09-01-2023"
type input "10-14-2025"
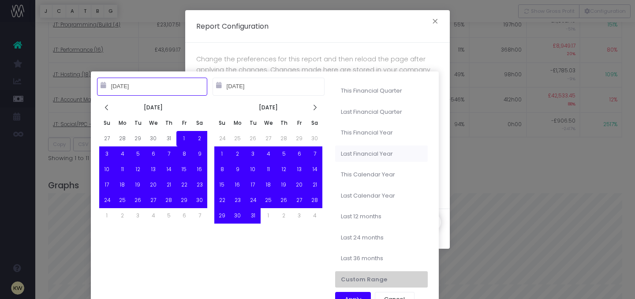
type input "10-01-2024"
type input "09-30-2025"
type input "09-01-2023"
type input "10-14-2025"
type input "01-01-2025"
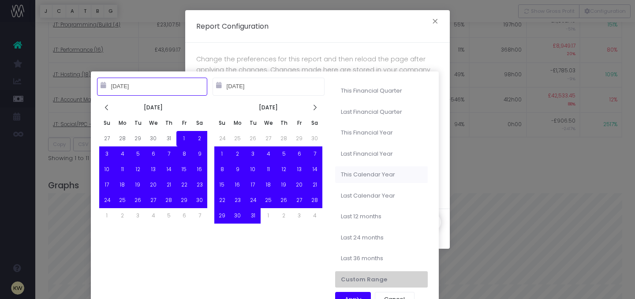
type input "12-31-2025"
type input "09-01-2023"
type input "10-14-2025"
type input "01-01-2024"
type input "12-31-2024"
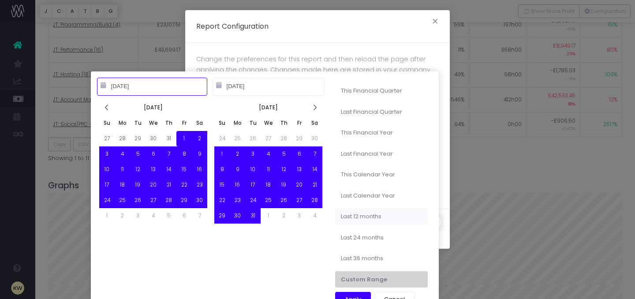
type input "10-14-2024"
type input "10-13-2025"
type input "10-14-2023"
type input "10-13-2025"
type input "09-01-2023"
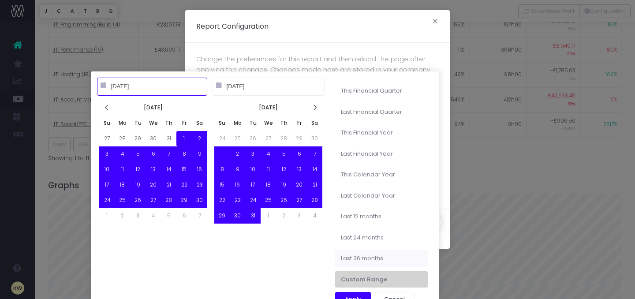
type input "10-14-2025"
type input "10-14-2022"
type input "10-13-2025"
type input "09-01-2023"
type input "10-14-2025"
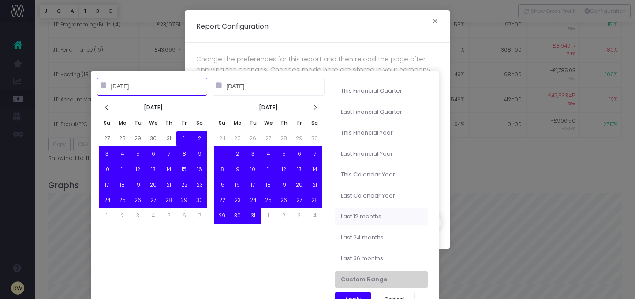
type input "10-14-2024"
type input "10-13-2025"
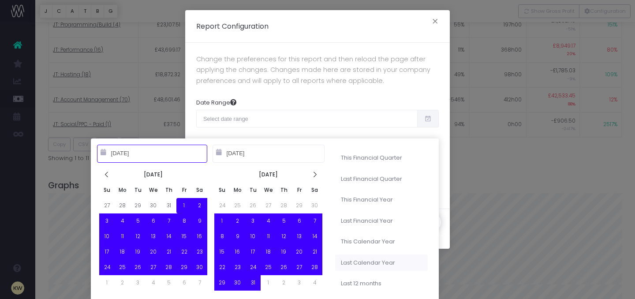
type input "09-01-2023"
type input "10-14-2025"
type input "01-01-2024"
type input "12-31-2024"
type input "09-01-2023"
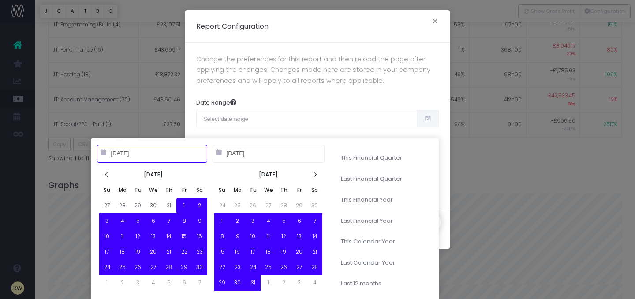
type input "10-14-2025"
type input "01-01-2025"
click at [401, 146] on div "This Financial Quarter Last Financial Quarter This Financial Year Last Financia…" at bounding box center [381, 261] width 101 height 233
click at [435, 22] on button "×" at bounding box center [435, 22] width 19 height 14
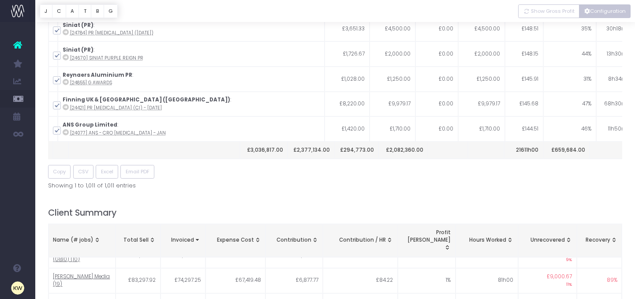
scroll to position [157, 0]
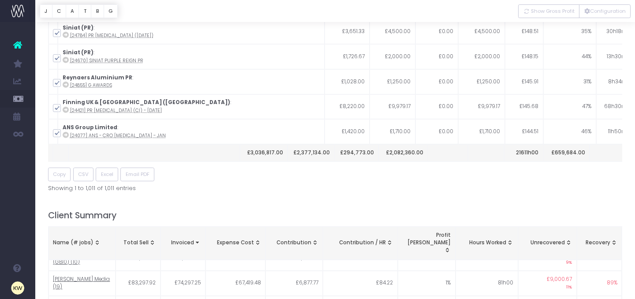
click at [18, 45] on icon at bounding box center [17, 44] width 9 height 11
